Goal: Communication & Community: Ask a question

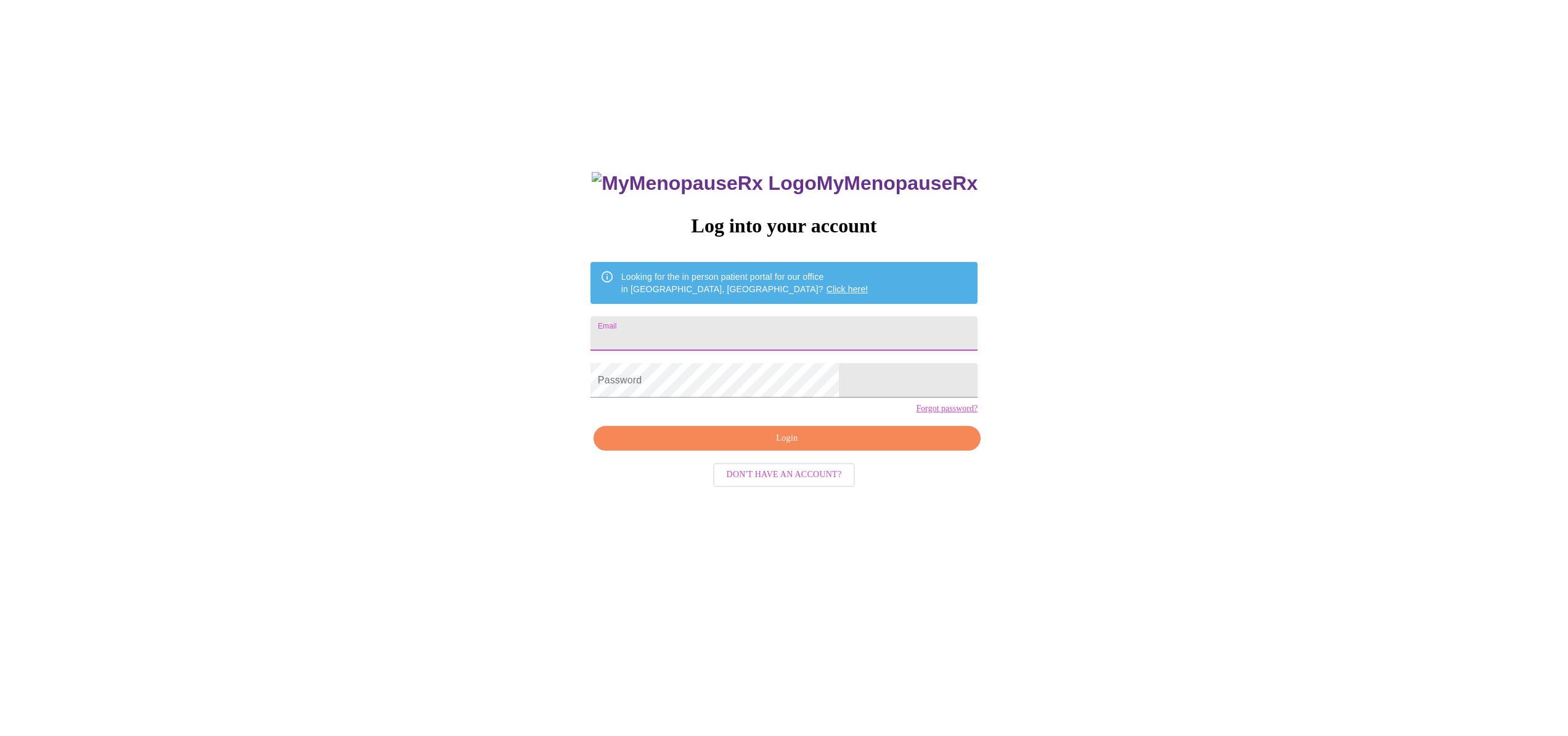
click at [737, 336] on input "Email" at bounding box center [784, 333] width 387 height 35
type input "[PERSON_NAME][EMAIL_ADDRESS][DOMAIN_NAME]"
click at [788, 446] on span "Login" at bounding box center [787, 439] width 358 height 16
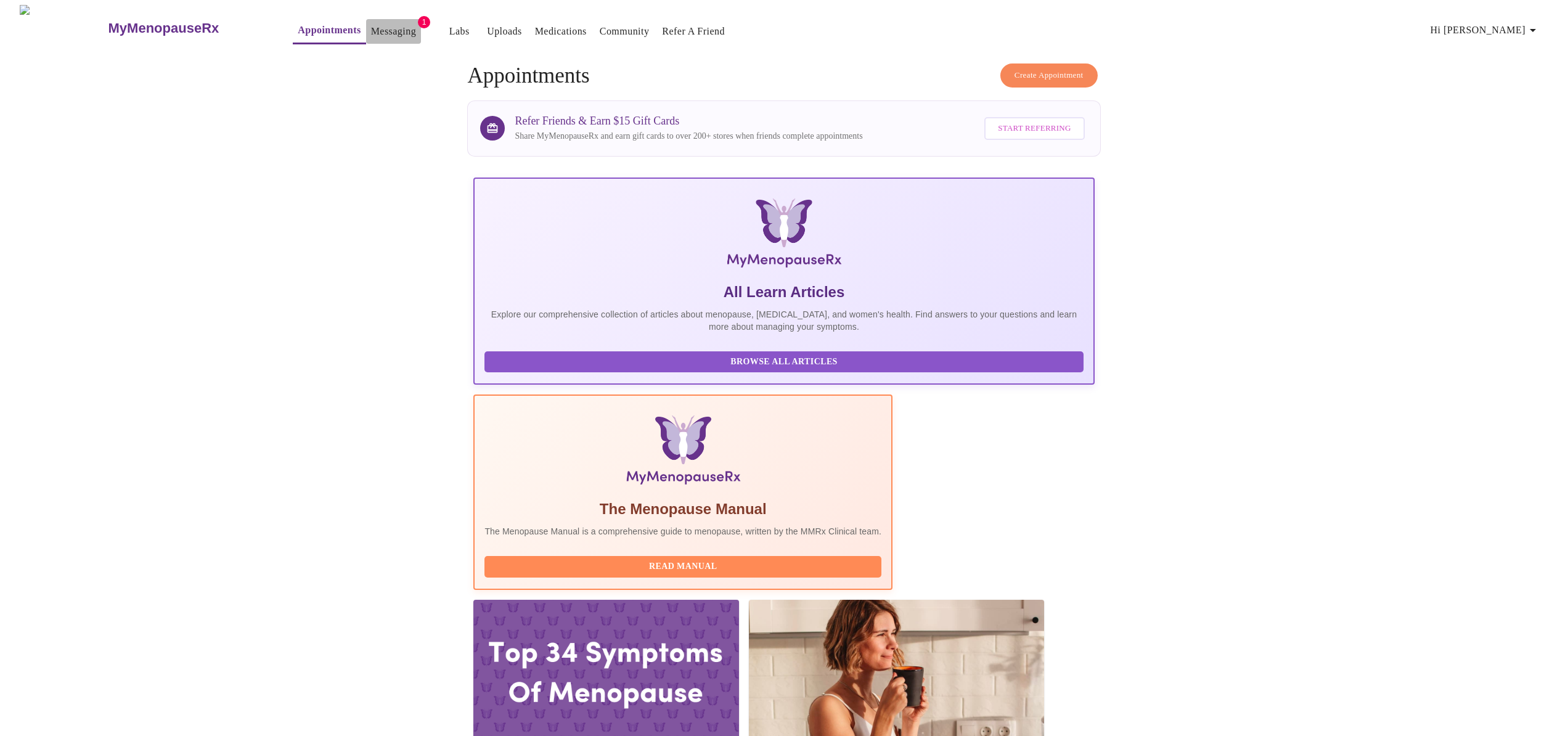
click at [371, 27] on link "Messaging" at bounding box center [393, 32] width 45 height 17
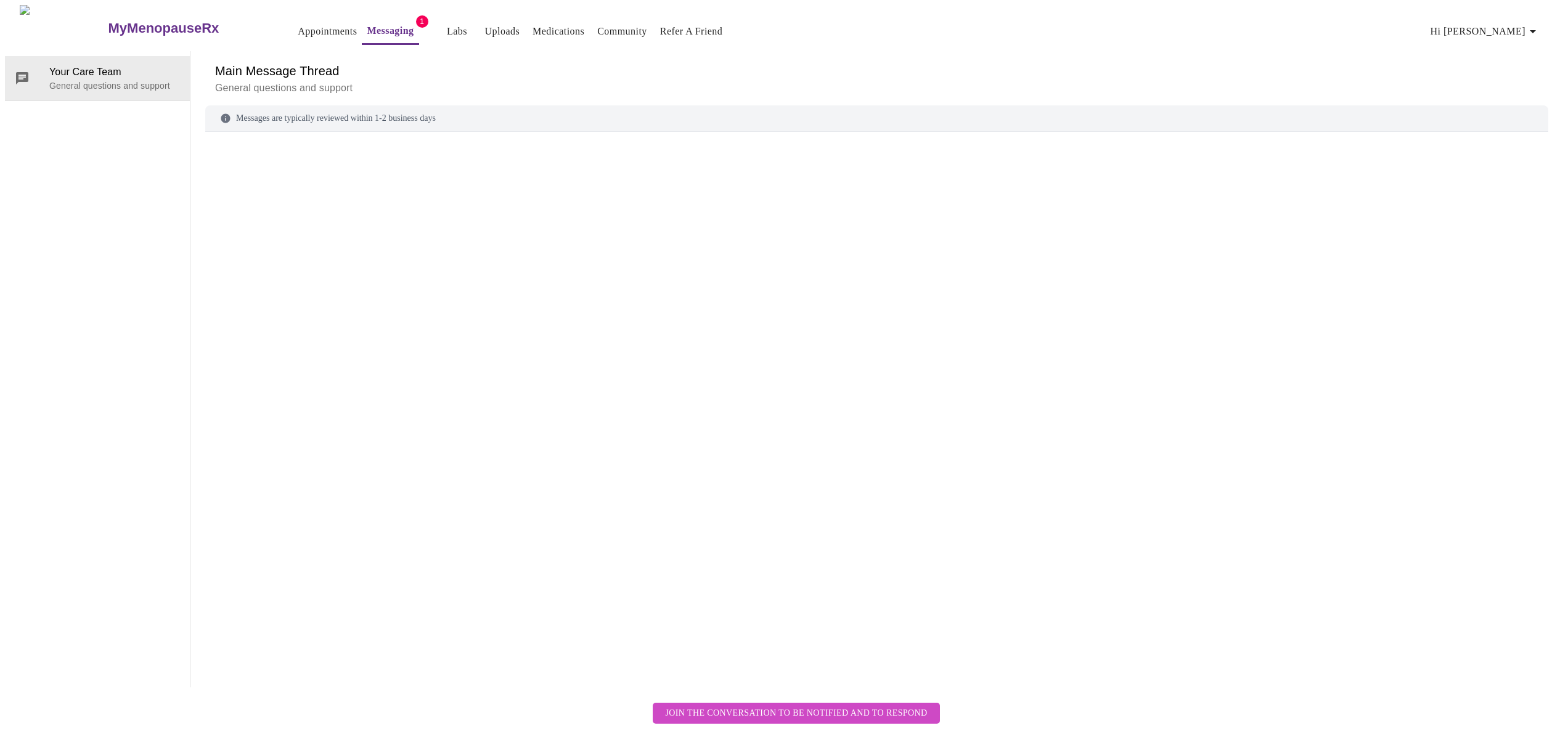
scroll to position [47, 0]
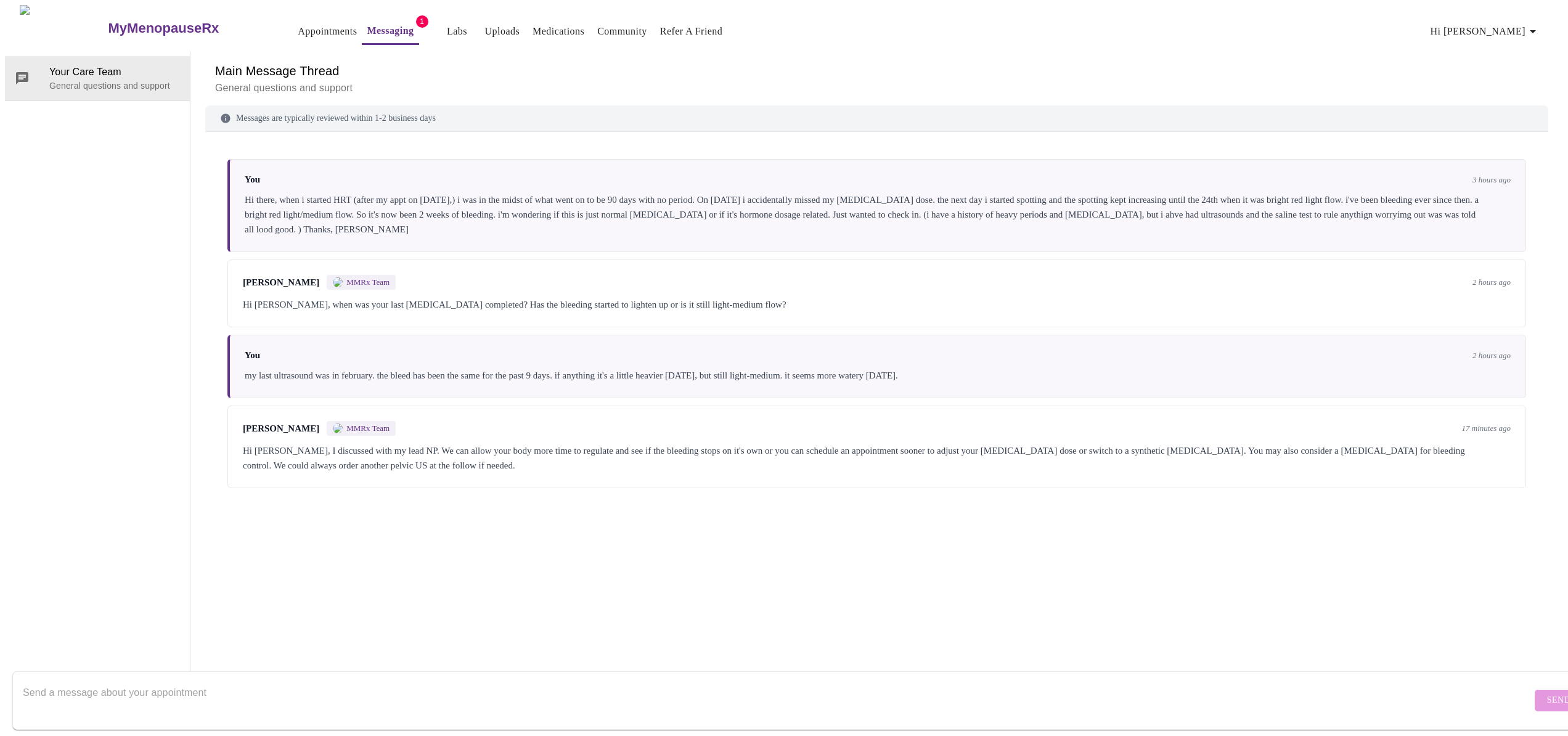
click at [253, 682] on textarea "Send a message about your appointment" at bounding box center [777, 700] width 1509 height 39
type textarea "okay, i will give it a bit more time. how long should i wait before i contact y…"
click at [1547, 693] on span "Send" at bounding box center [1559, 701] width 24 height 16
